Goal: Contribute content: Contribute content

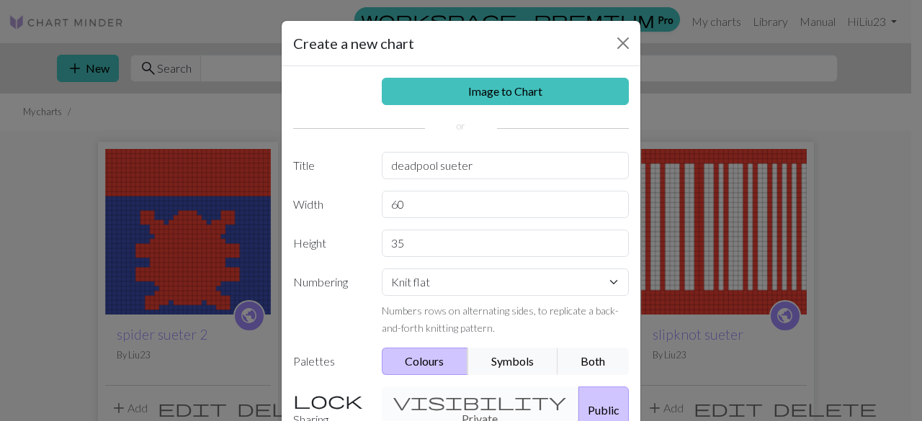
scroll to position [144, 0]
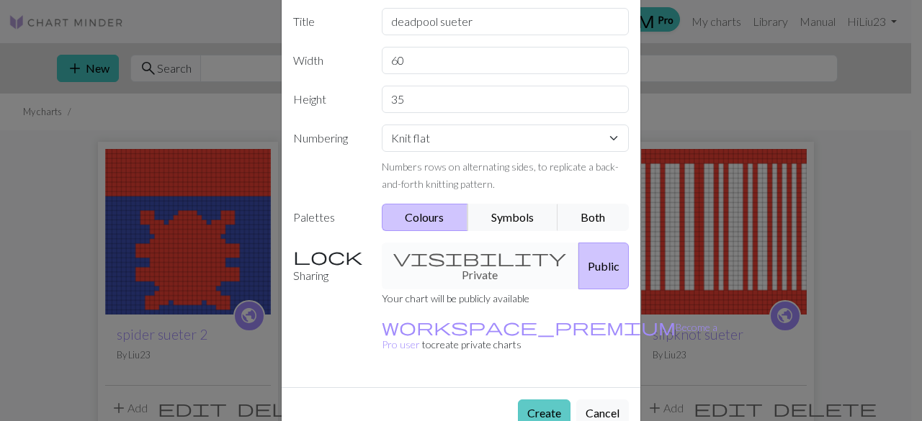
click at [545, 400] on button "Create" at bounding box center [544, 413] width 53 height 27
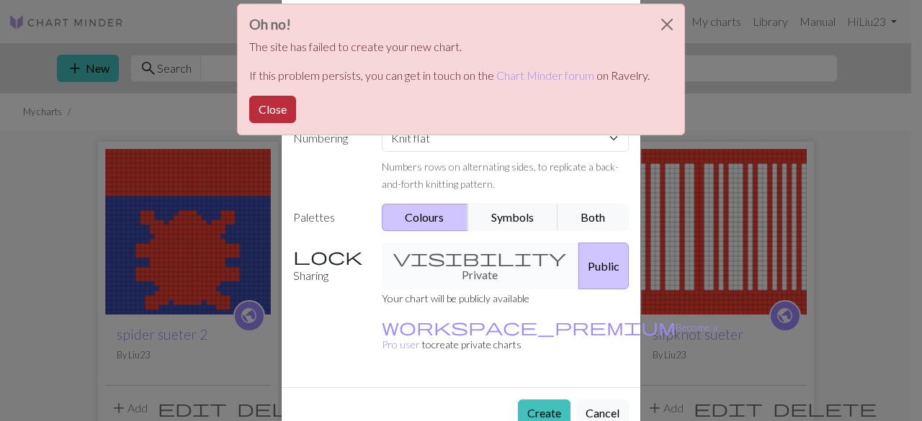
click at [274, 106] on button "Close" at bounding box center [272, 109] width 47 height 27
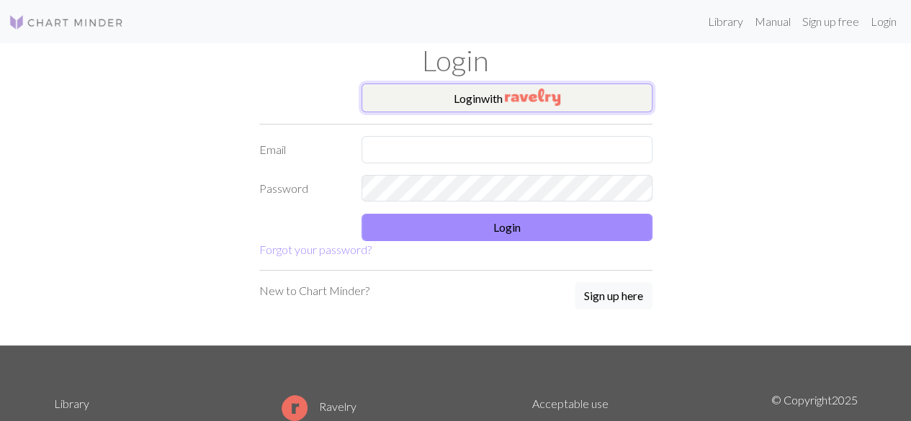
click at [496, 93] on button "Login with" at bounding box center [507, 98] width 291 height 29
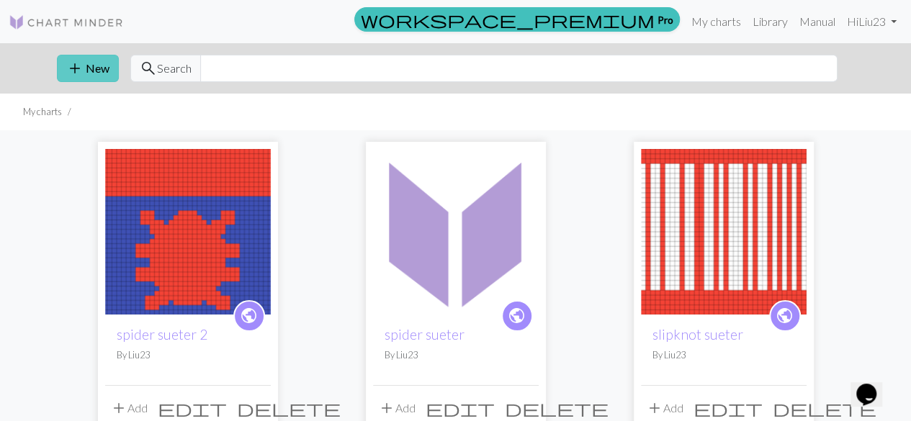
click at [90, 58] on button "add New" at bounding box center [88, 68] width 62 height 27
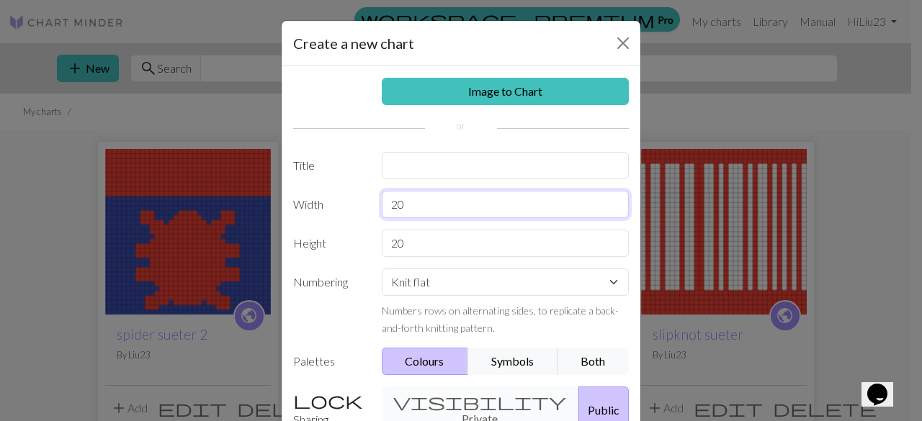
click at [437, 214] on input "20" at bounding box center [506, 204] width 248 height 27
type input "2"
type input "60"
click at [445, 245] on input "20" at bounding box center [506, 243] width 248 height 27
type input "2"
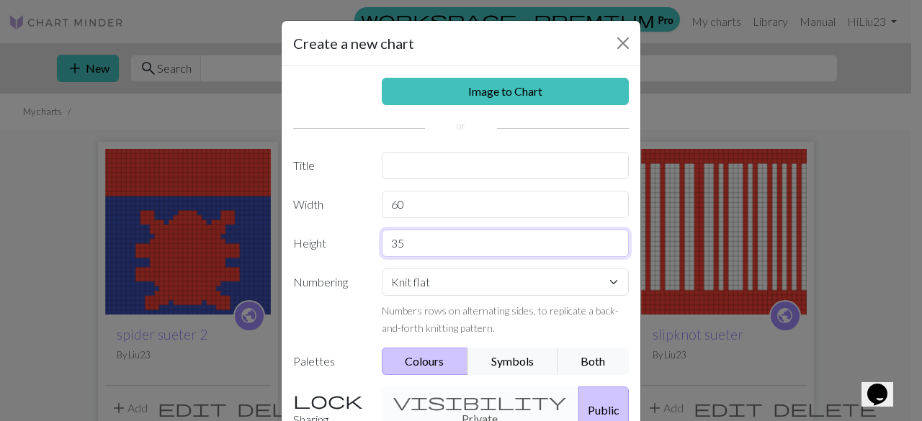
type input "35"
click at [578, 387] on button "Public" at bounding box center [603, 410] width 50 height 47
click at [578, 400] on button "Public" at bounding box center [603, 410] width 50 height 47
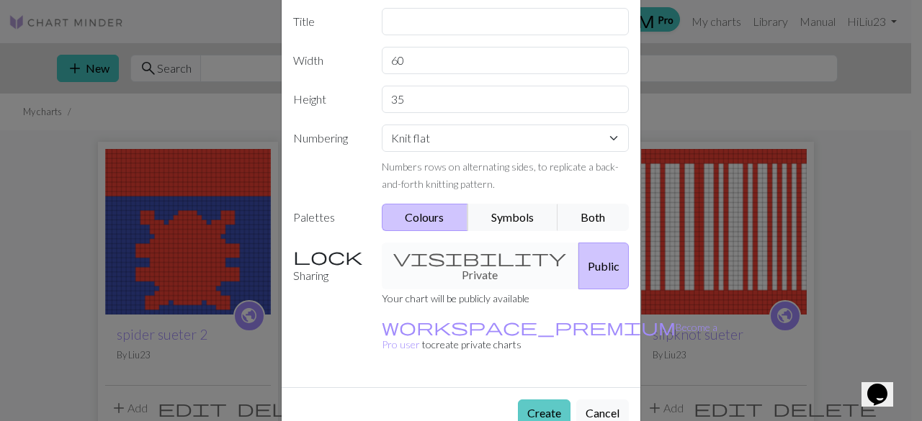
click at [527, 400] on button "Create" at bounding box center [544, 413] width 53 height 27
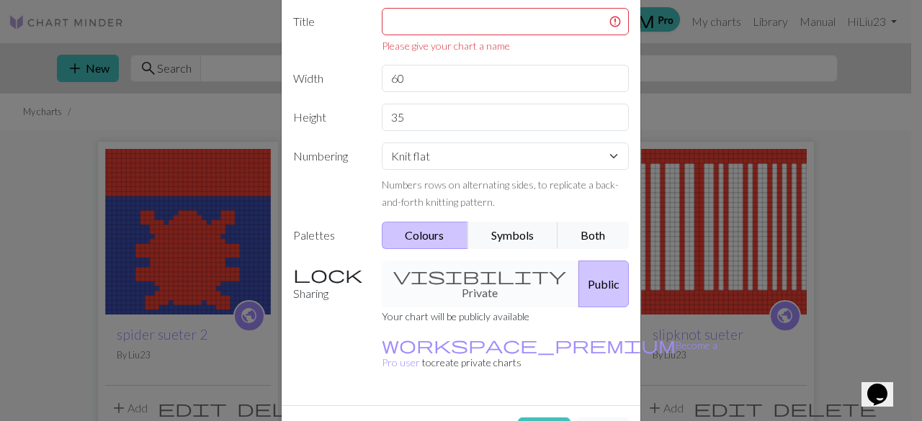
click at [464, 279] on div "visibility Private Public" at bounding box center [505, 284] width 265 height 47
click at [424, 273] on div "visibility Private Public" at bounding box center [505, 284] width 265 height 47
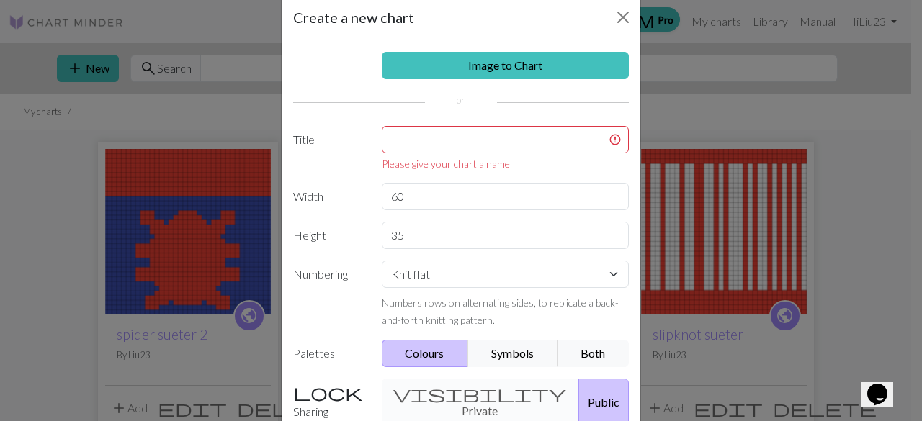
scroll to position [24, 0]
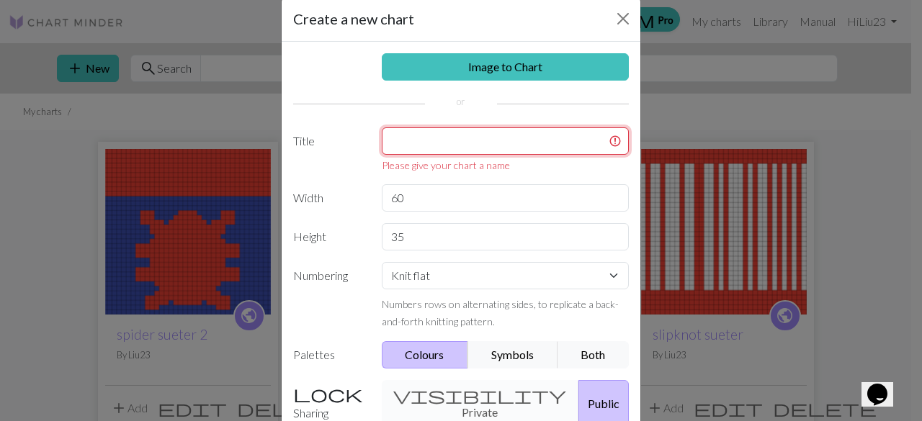
click at [454, 137] on input "text" at bounding box center [506, 140] width 248 height 27
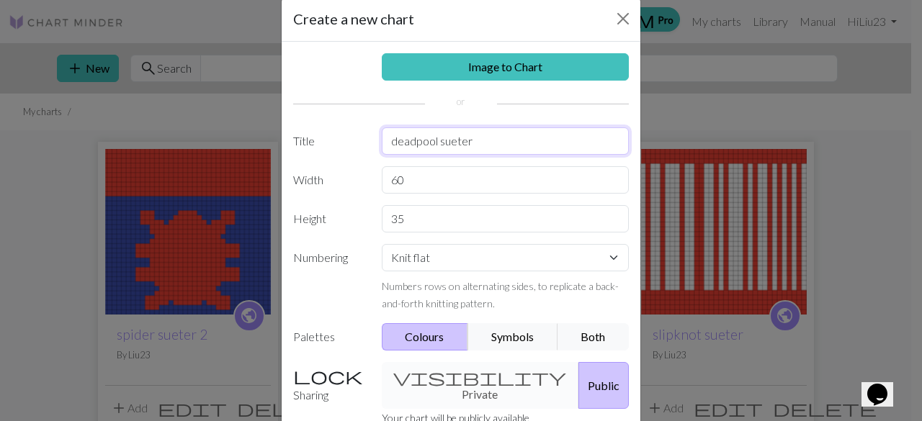
scroll to position [144, 0]
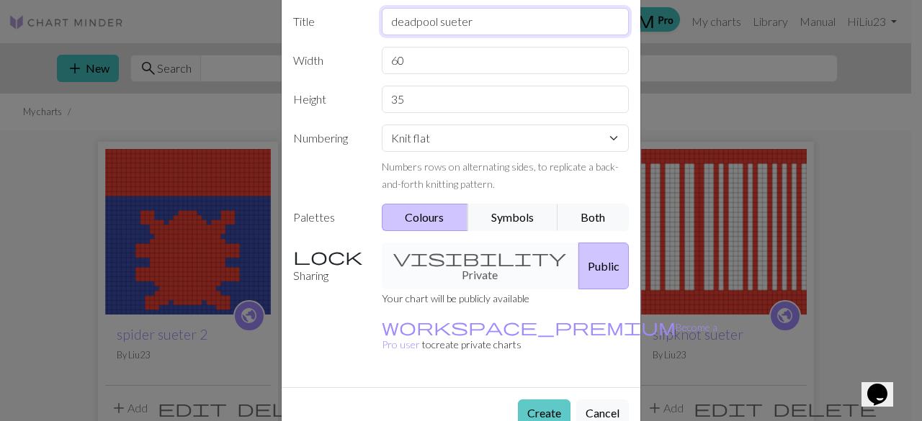
type input "deadpool sueter"
click at [547, 400] on button "Create" at bounding box center [544, 413] width 53 height 27
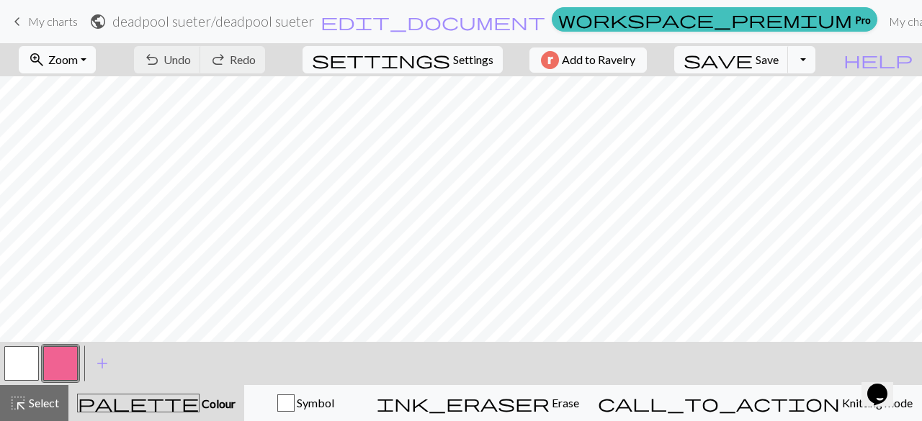
click at [78, 63] on span "Zoom" at bounding box center [63, 60] width 30 height 14
click at [73, 169] on button "50%" at bounding box center [77, 172] width 114 height 23
click at [55, 354] on button "button" at bounding box center [60, 363] width 35 height 35
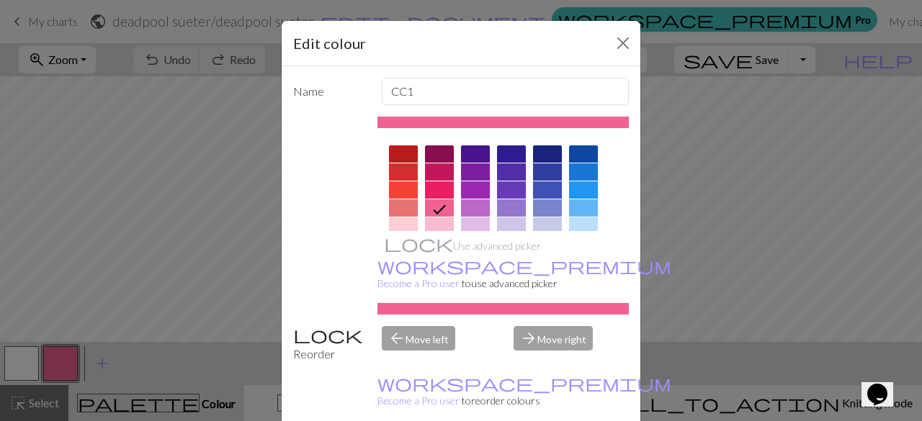
click at [398, 189] on div at bounding box center [403, 190] width 29 height 17
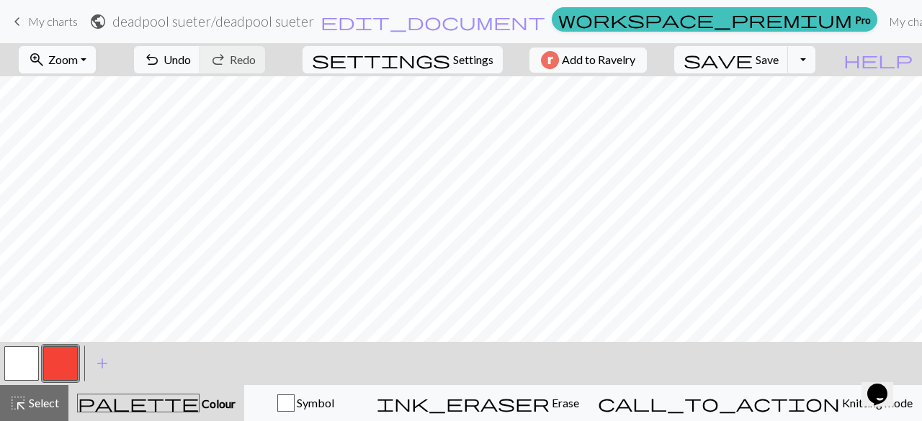
click at [92, 51] on button "zoom_in Zoom Zoom" at bounding box center [57, 59] width 77 height 27
click at [75, 173] on button "50%" at bounding box center [77, 172] width 114 height 23
click at [78, 57] on span "Zoom" at bounding box center [63, 60] width 30 height 14
click at [74, 197] on button "100%" at bounding box center [77, 195] width 114 height 23
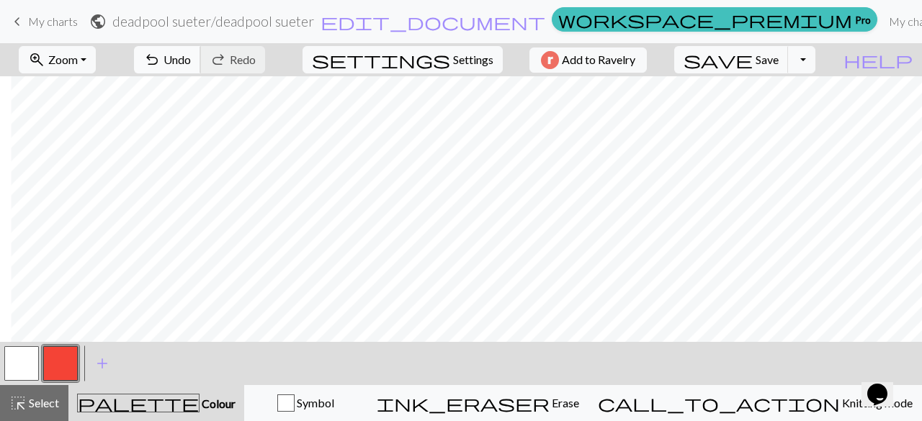
click at [191, 55] on span "Undo" at bounding box center [176, 60] width 27 height 14
click at [78, 63] on span "Zoom" at bounding box center [63, 60] width 30 height 14
click at [89, 171] on button "50%" at bounding box center [77, 172] width 114 height 23
click at [200, 400] on span "Colour" at bounding box center [218, 404] width 36 height 14
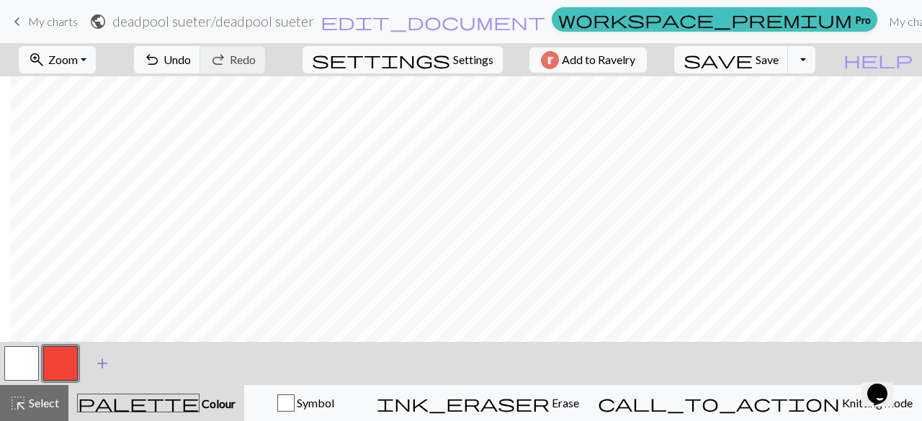
click at [101, 375] on button "add Add a colour" at bounding box center [102, 364] width 36 height 36
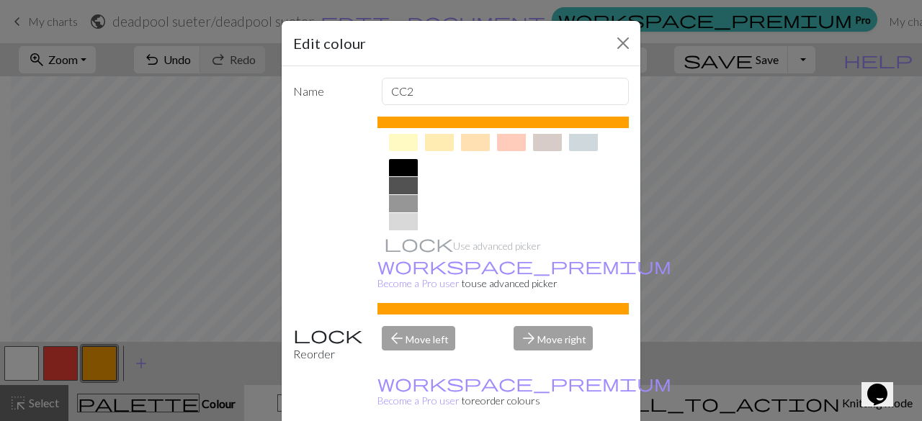
scroll to position [278, 0]
click at [405, 165] on div at bounding box center [403, 167] width 29 height 17
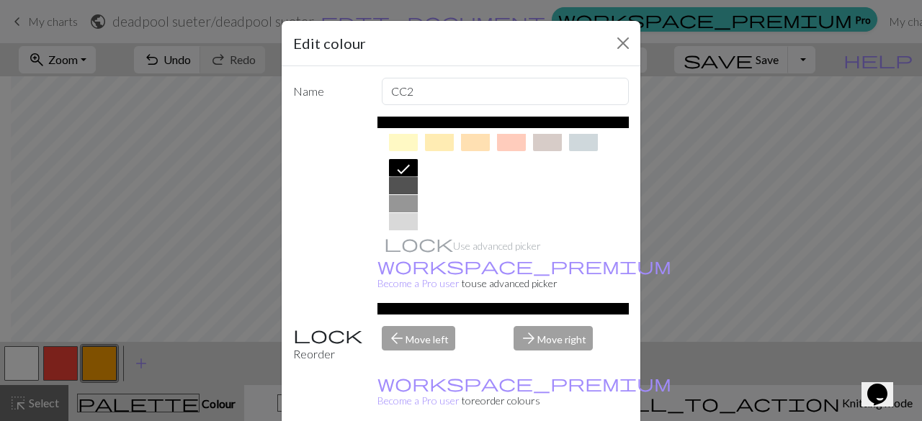
click at [401, 181] on div at bounding box center [403, 185] width 29 height 17
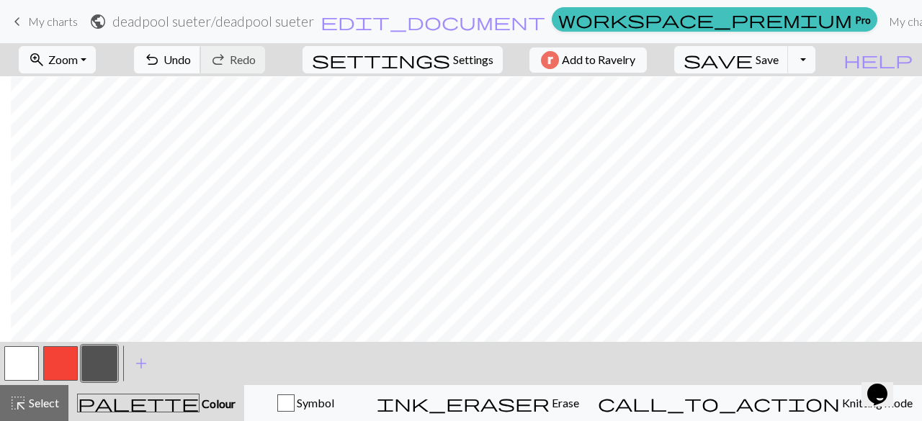
scroll to position [1, 11]
click at [61, 371] on button "button" at bounding box center [60, 363] width 35 height 35
click at [96, 59] on button "zoom_in Zoom Zoom" at bounding box center [57, 59] width 77 height 27
click at [72, 201] on button "100%" at bounding box center [77, 195] width 114 height 23
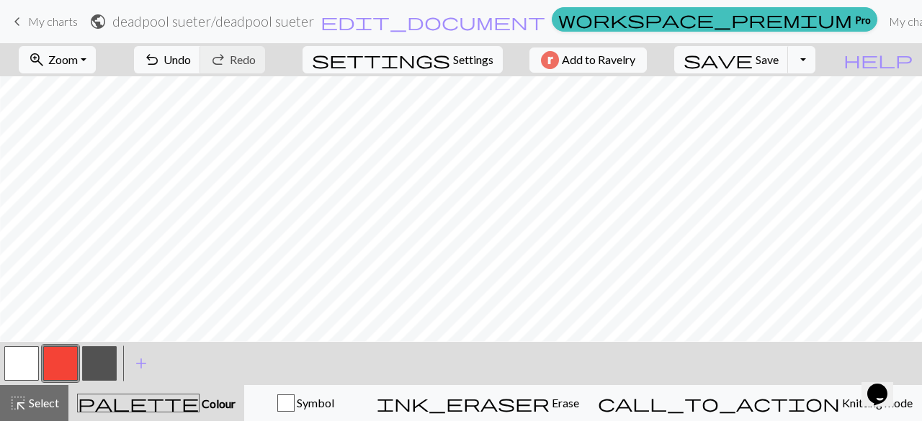
scroll to position [163, 142]
click at [78, 60] on span "Zoom" at bounding box center [63, 60] width 30 height 14
click at [69, 169] on button "50%" at bounding box center [77, 172] width 114 height 23
click at [78, 57] on span "Zoom" at bounding box center [63, 60] width 30 height 14
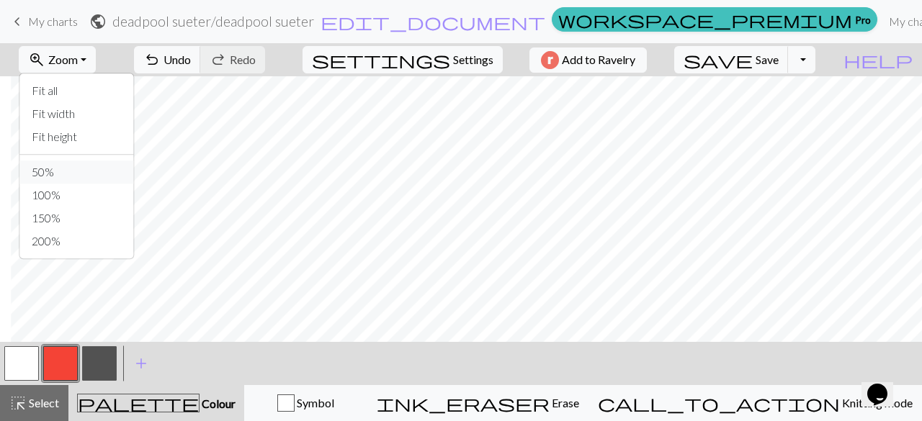
click at [99, 164] on button "50%" at bounding box center [77, 172] width 114 height 23
click at [45, 66] on span "zoom_in" at bounding box center [36, 60] width 17 height 20
click at [72, 188] on button "100%" at bounding box center [77, 195] width 114 height 23
click at [107, 384] on div "< >" at bounding box center [60, 363] width 117 height 43
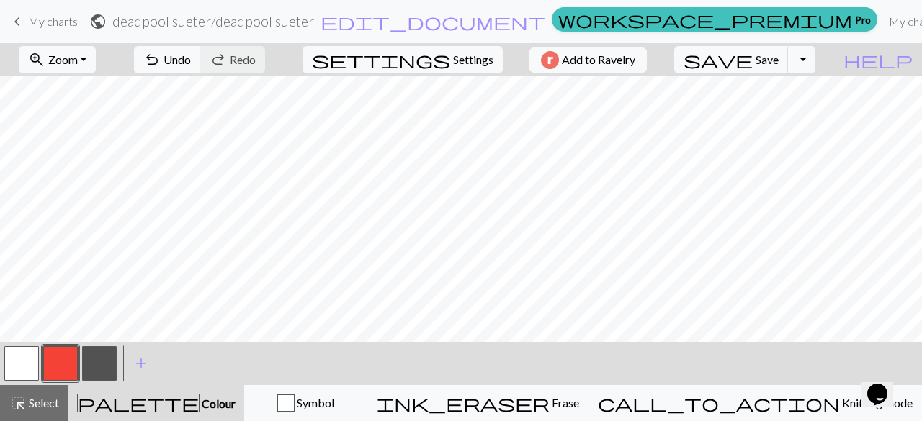
click at [99, 361] on button "button" at bounding box center [99, 363] width 35 height 35
click at [65, 364] on button "button" at bounding box center [60, 363] width 35 height 35
click at [86, 51] on button "zoom_in Zoom Zoom" at bounding box center [57, 59] width 77 height 27
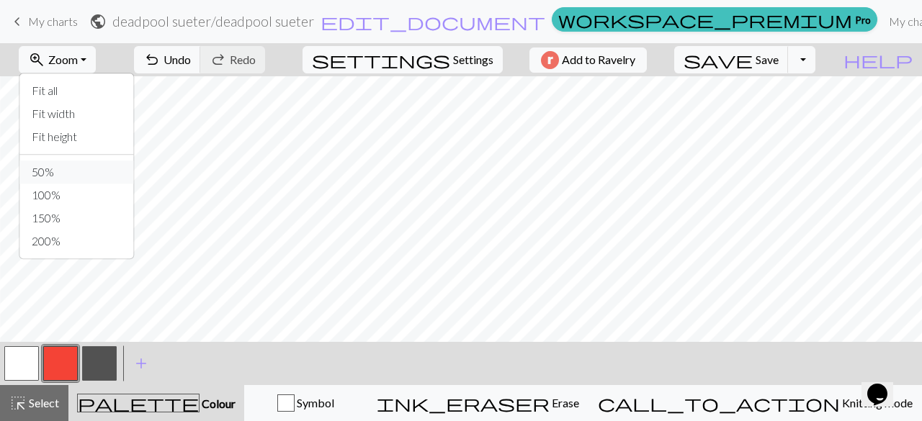
click at [77, 162] on button "50%" at bounding box center [77, 172] width 114 height 23
click at [115, 377] on button "button" at bounding box center [99, 363] width 35 height 35
click at [96, 63] on button "zoom_in Zoom Zoom" at bounding box center [57, 59] width 77 height 27
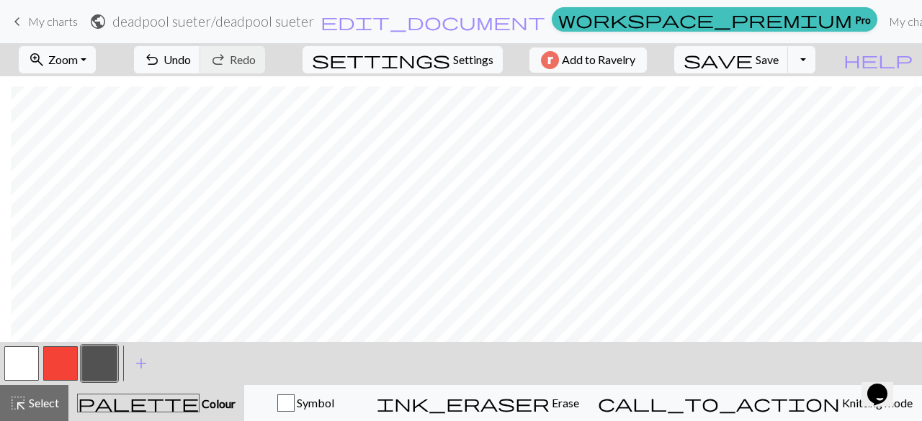
click at [58, 362] on button "button" at bounding box center [60, 363] width 35 height 35
click at [94, 358] on button "button" at bounding box center [99, 363] width 35 height 35
click at [59, 375] on button "button" at bounding box center [60, 363] width 35 height 35
click at [94, 354] on button "button" at bounding box center [99, 363] width 35 height 35
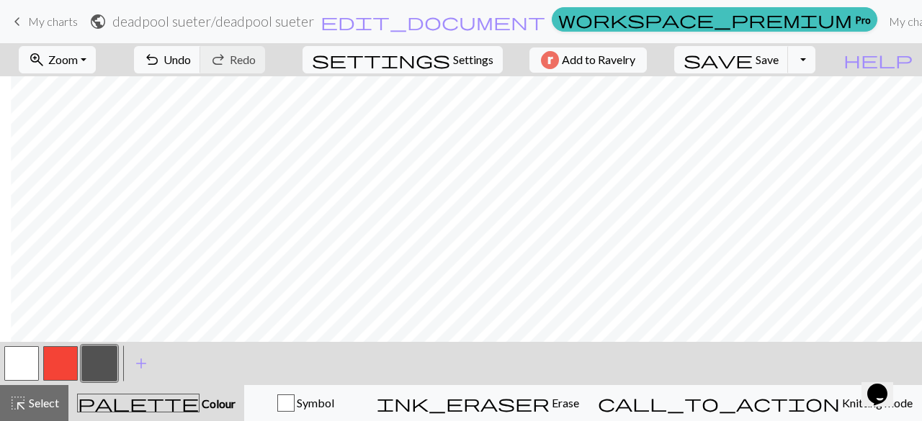
click at [73, 363] on button "button" at bounding box center [60, 363] width 35 height 35
click at [82, 363] on button "button" at bounding box center [99, 363] width 35 height 35
click at [63, 357] on button "button" at bounding box center [60, 363] width 35 height 35
click at [191, 55] on span "Undo" at bounding box center [176, 60] width 27 height 14
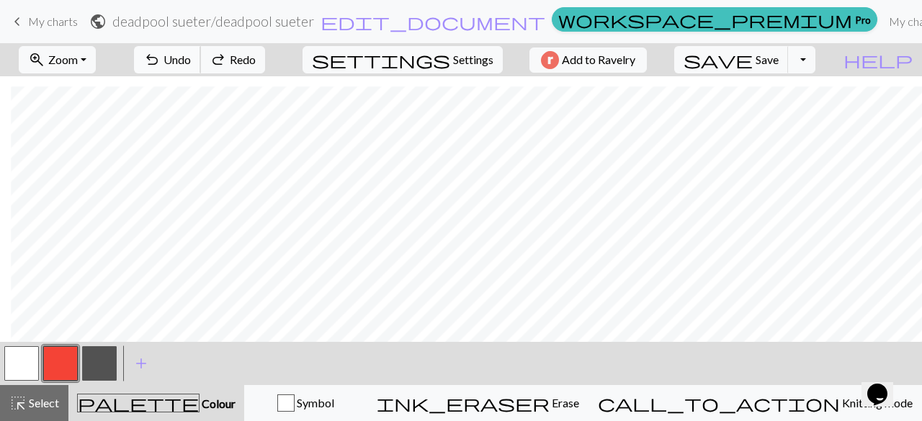
click at [191, 55] on span "Undo" at bounding box center [176, 60] width 27 height 14
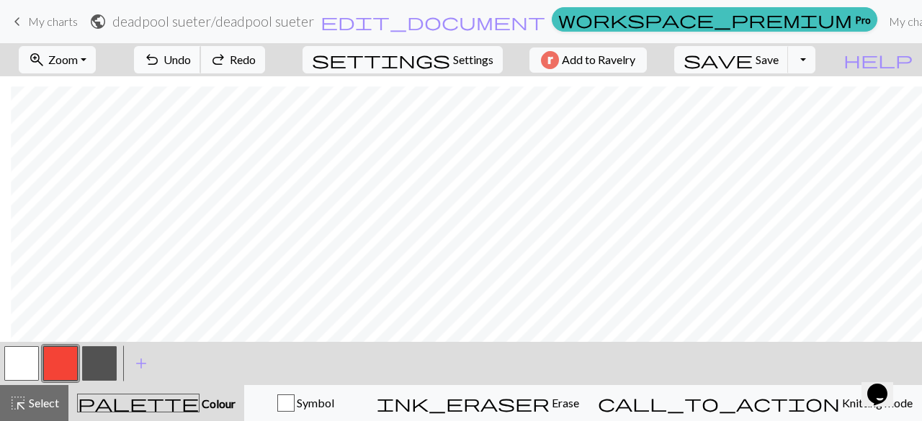
click at [191, 55] on span "Undo" at bounding box center [176, 60] width 27 height 14
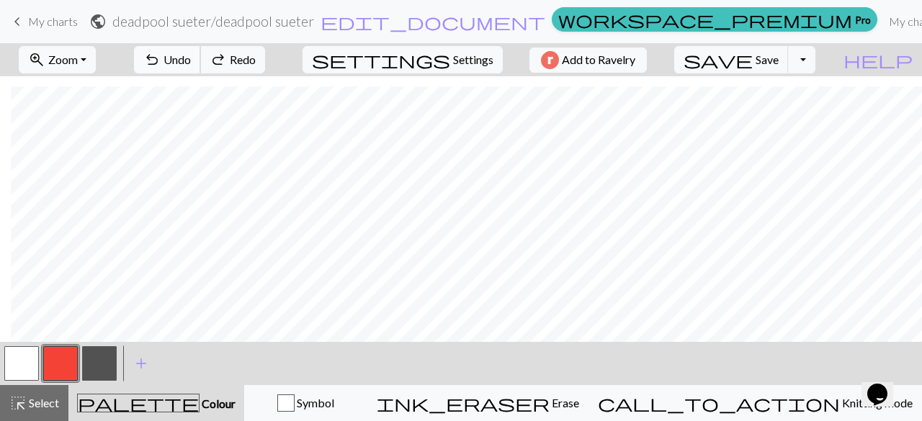
click at [191, 55] on span "Undo" at bounding box center [176, 60] width 27 height 14
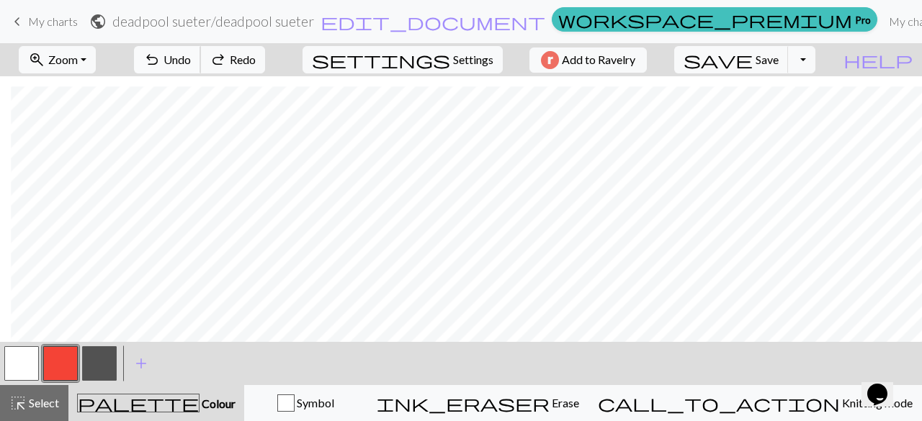
click at [191, 55] on span "Undo" at bounding box center [176, 60] width 27 height 14
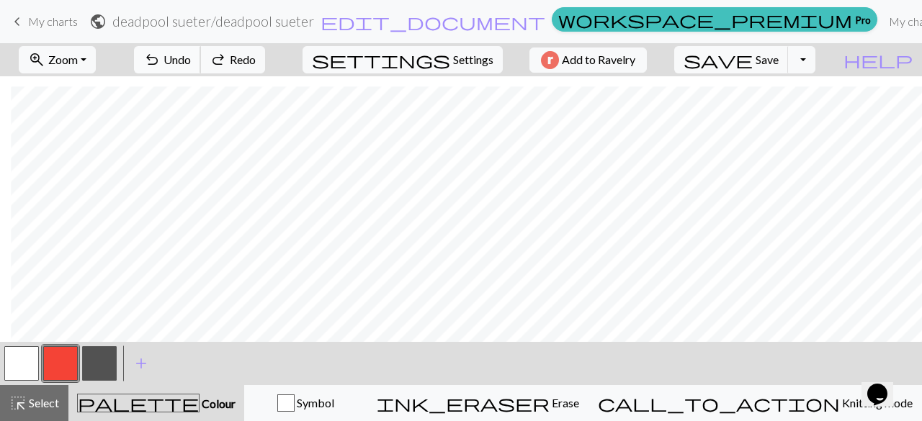
click at [191, 55] on span "Undo" at bounding box center [176, 60] width 27 height 14
click at [256, 58] on span "Redo" at bounding box center [243, 60] width 26 height 14
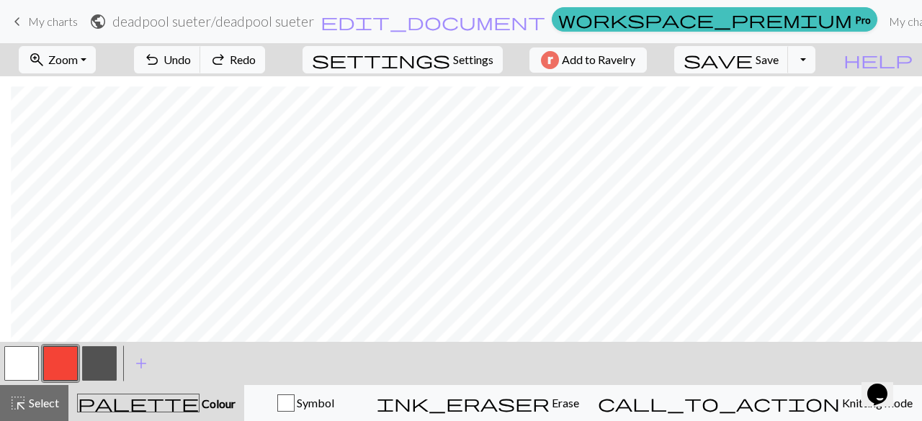
click at [256, 58] on span "Redo" at bounding box center [243, 60] width 26 height 14
click at [191, 59] on span "Undo" at bounding box center [176, 60] width 27 height 14
